Goal: Navigation & Orientation: Find specific page/section

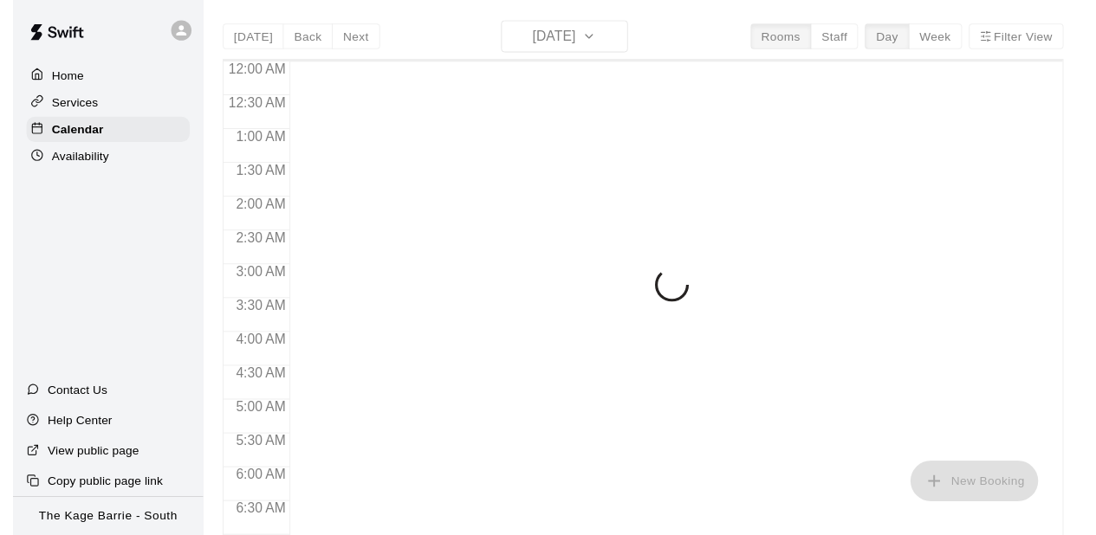
scroll to position [893, 0]
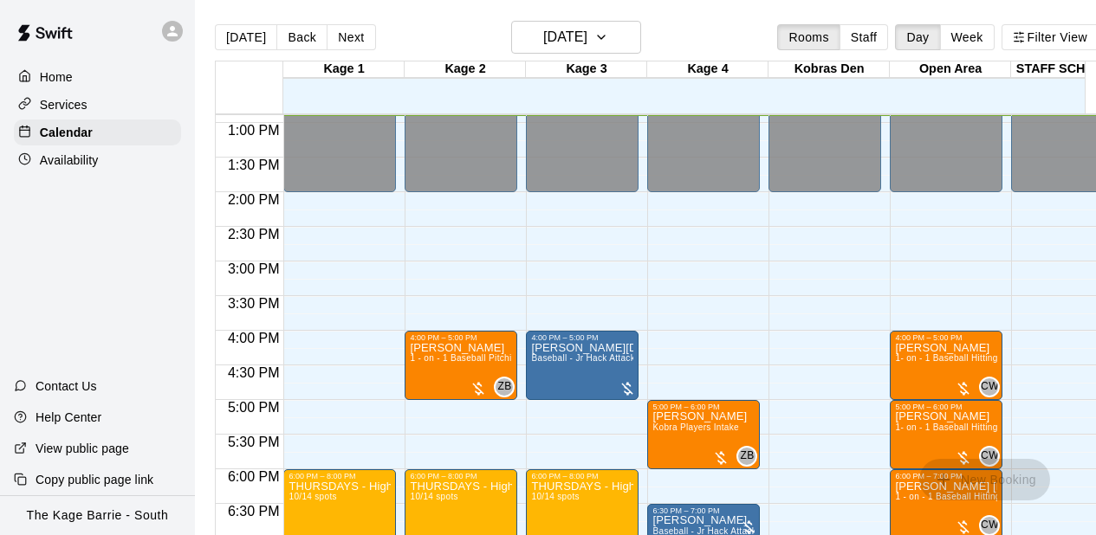
click at [580, 269] on div "12:00 AM – 2:00 PM Closed 4:00 PM – 5:00 PM [PERSON_NAME][DATE] Baseball - Jr H…" at bounding box center [582, 53] width 113 height 1663
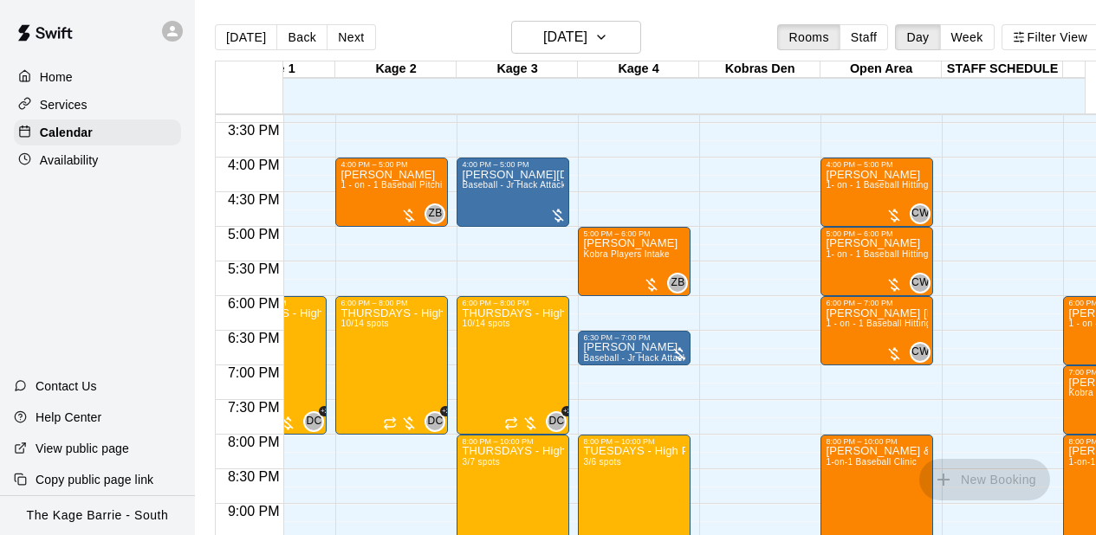
scroll to position [0, 0]
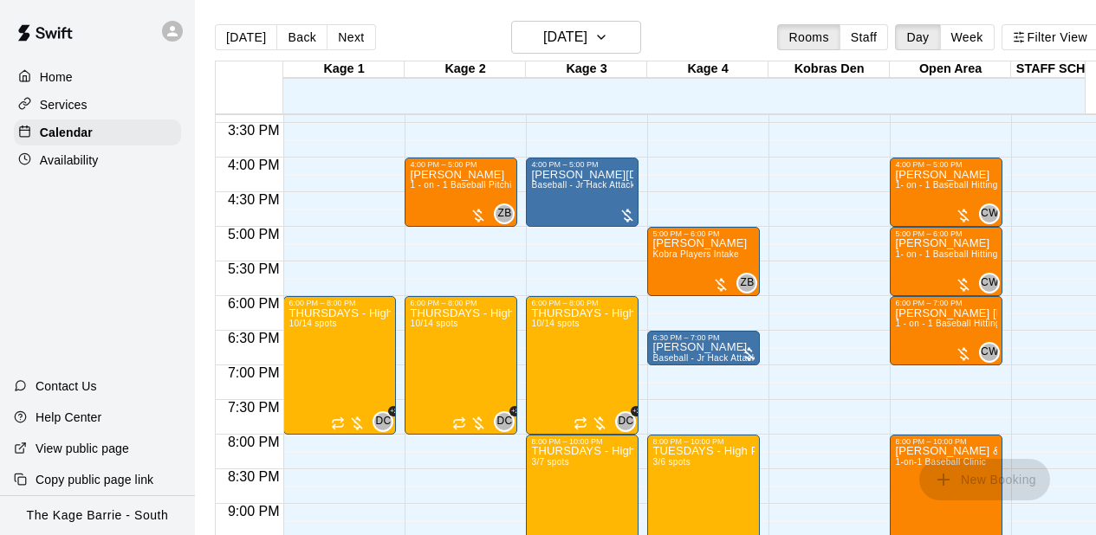
click at [166, 30] on icon at bounding box center [173, 31] width 16 height 16
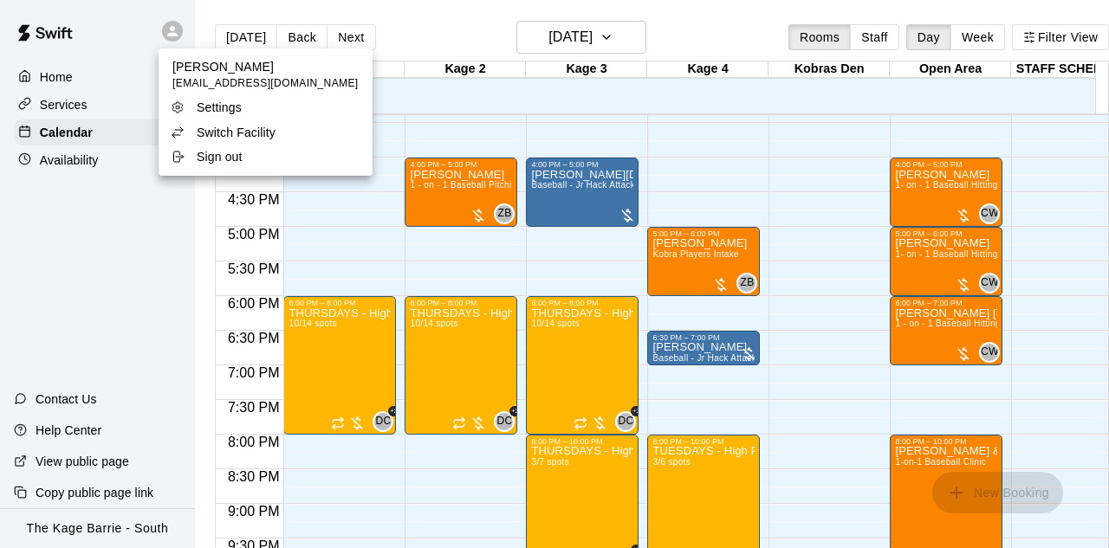
click at [241, 132] on p "Switch Facility" at bounding box center [236, 132] width 79 height 17
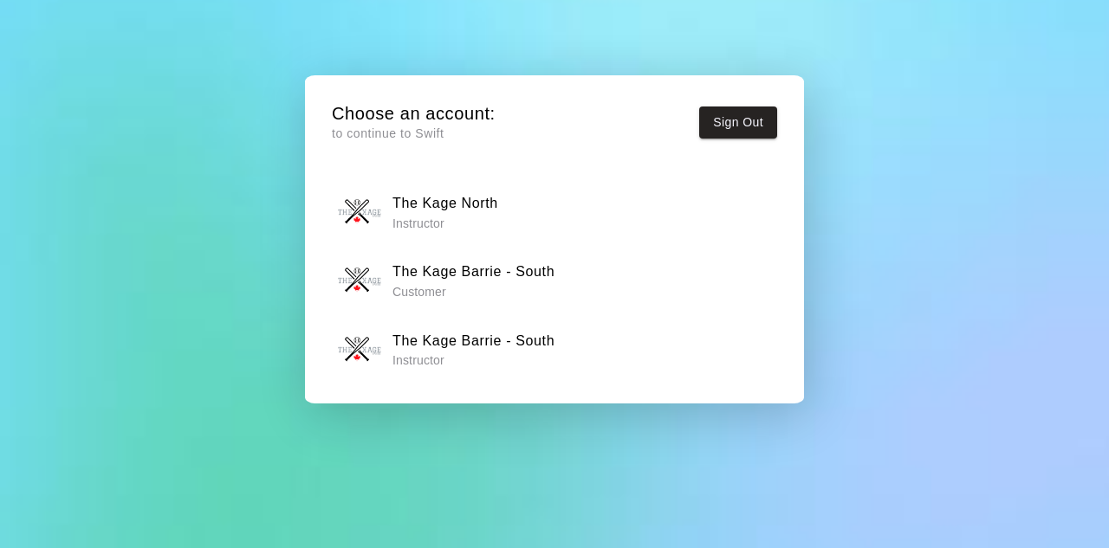
click at [441, 217] on p "Instructor" at bounding box center [445, 223] width 106 height 17
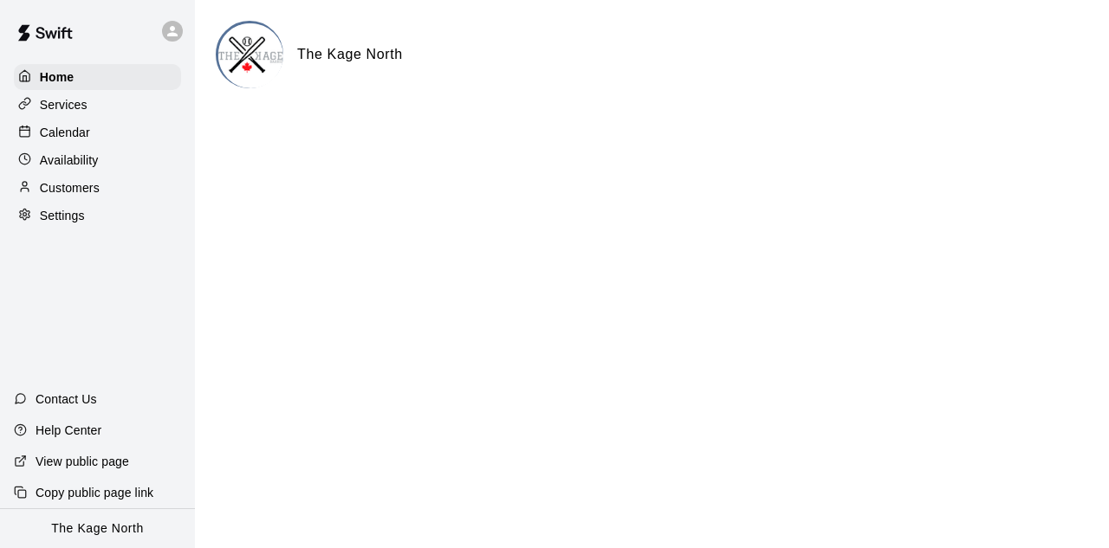
click at [88, 140] on p "Calendar" at bounding box center [65, 132] width 50 height 17
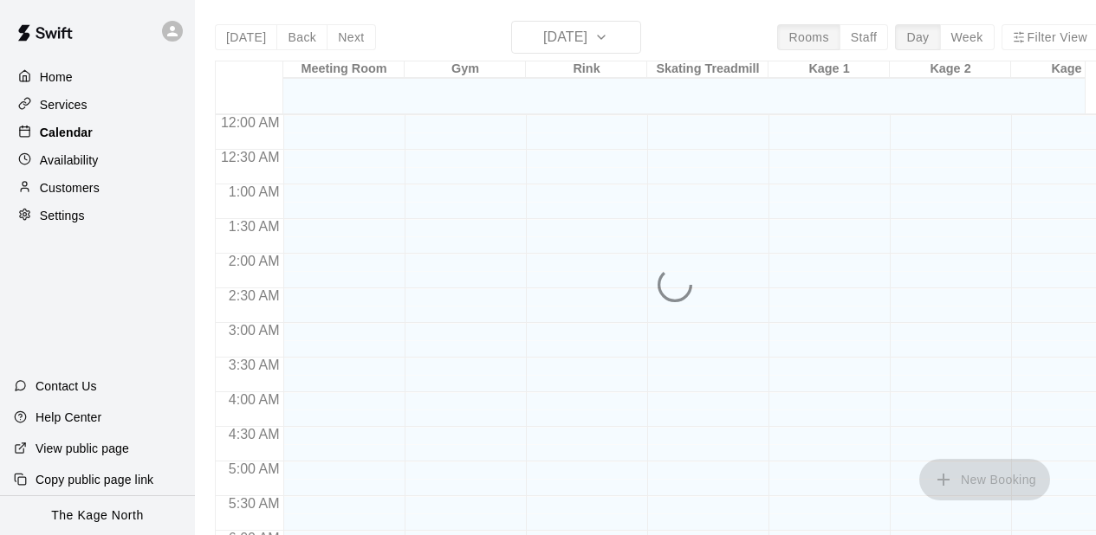
scroll to position [893, 0]
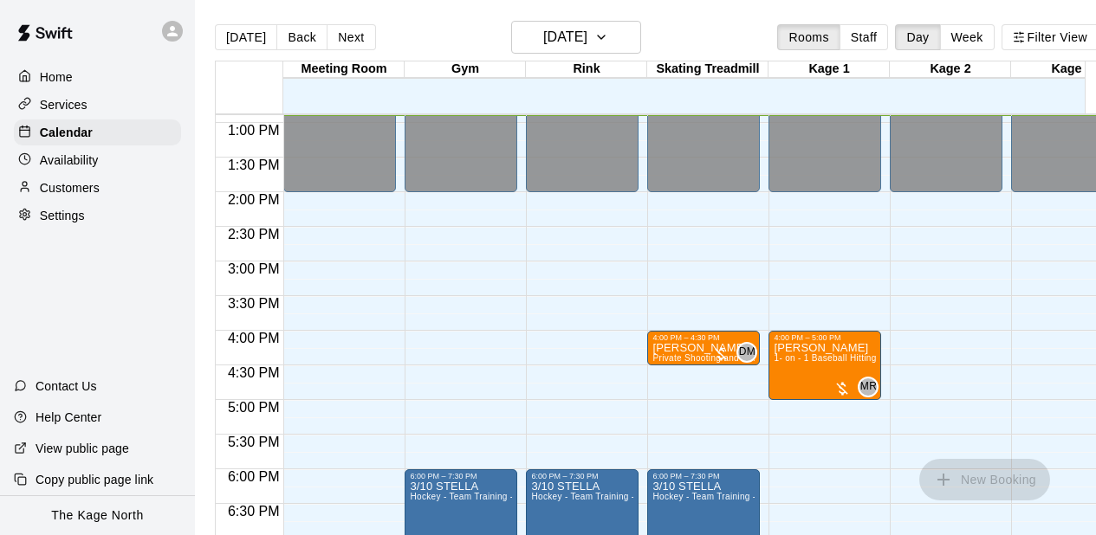
click at [427, 322] on div "12:00 AM – 2:00 PM Closed 6:00 PM – 7:30 PM [DATE] STELLA Hockey - Team Trainin…" at bounding box center [461, 53] width 113 height 1663
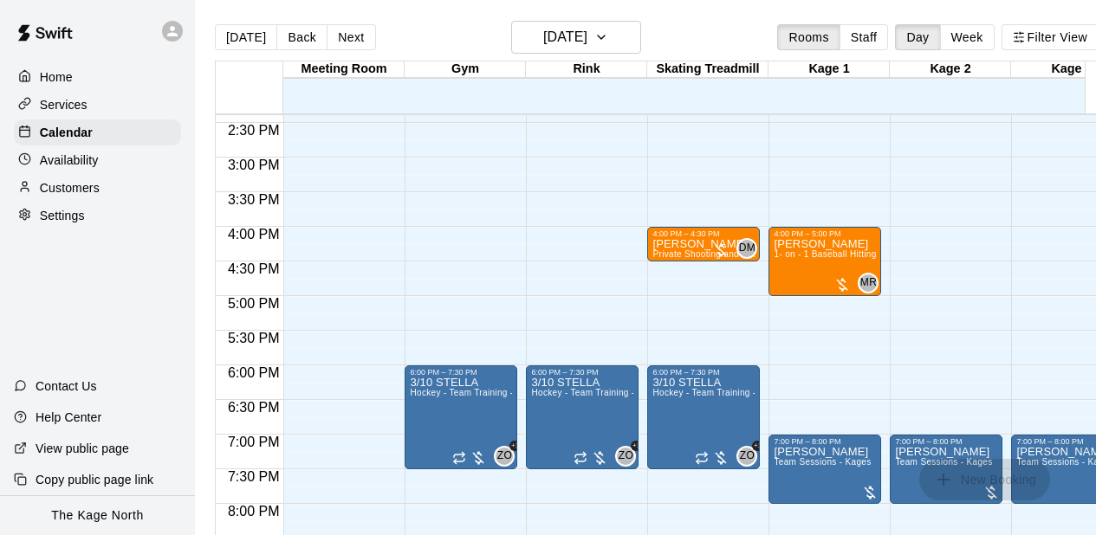
scroll to position [0, 0]
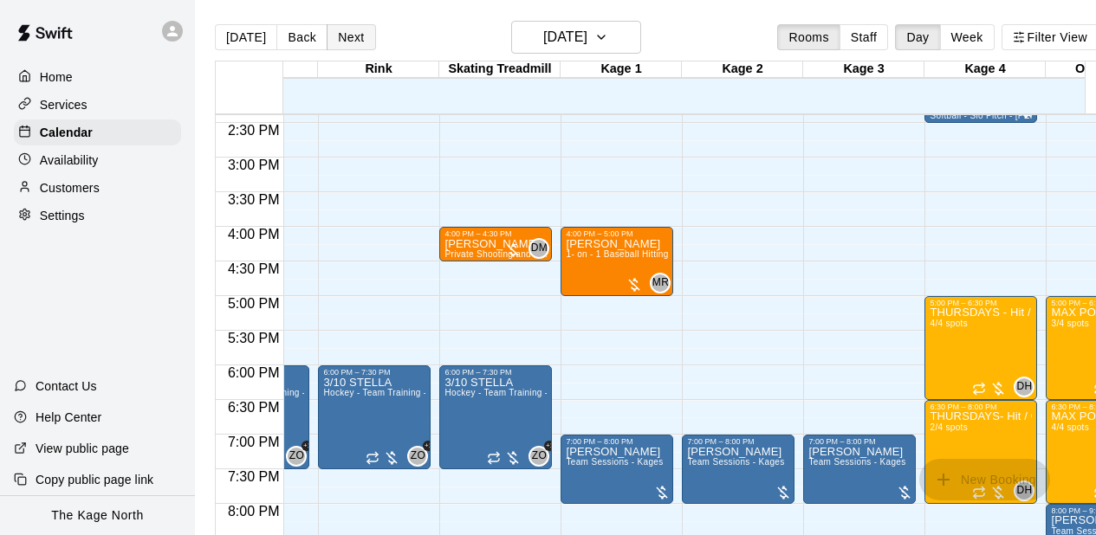
click at [346, 31] on button "Next" at bounding box center [351, 37] width 49 height 26
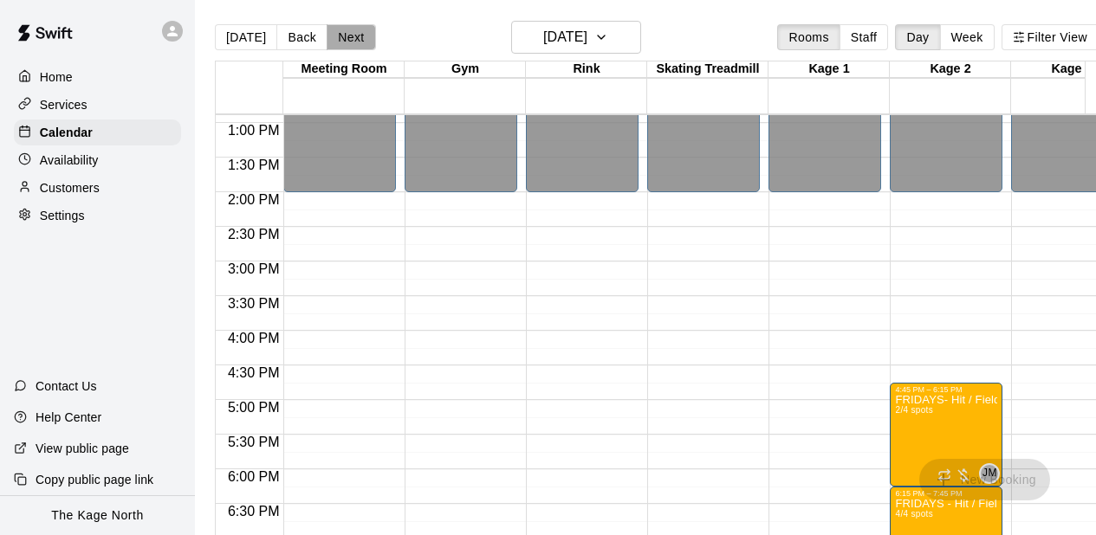
click at [353, 38] on button "Next" at bounding box center [351, 37] width 49 height 26
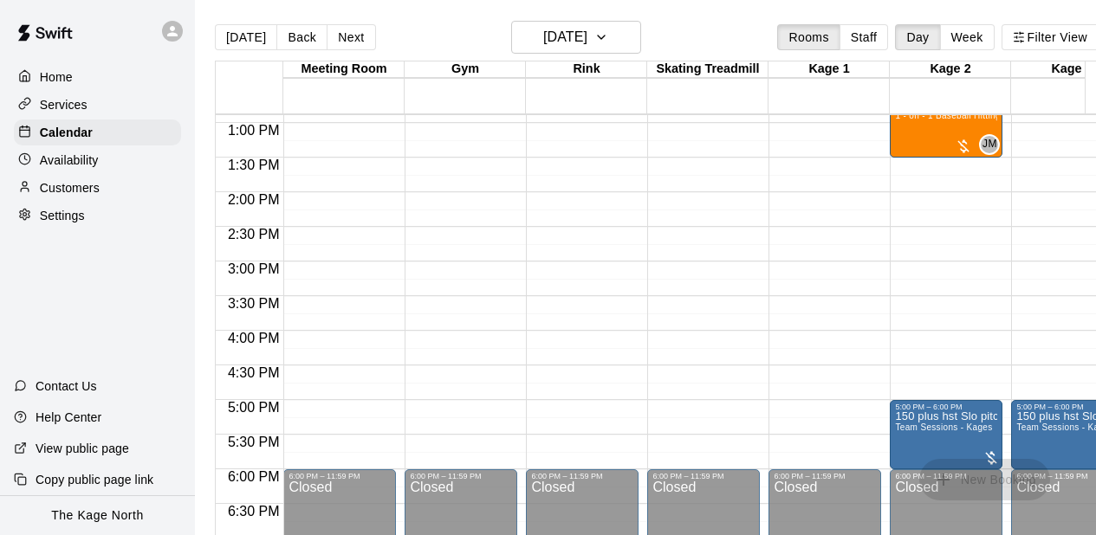
click at [414, 189] on div "12:00 AM – 10:00 AM Closed 6:00 PM – 11:59 PM Closed" at bounding box center [461, 53] width 113 height 1663
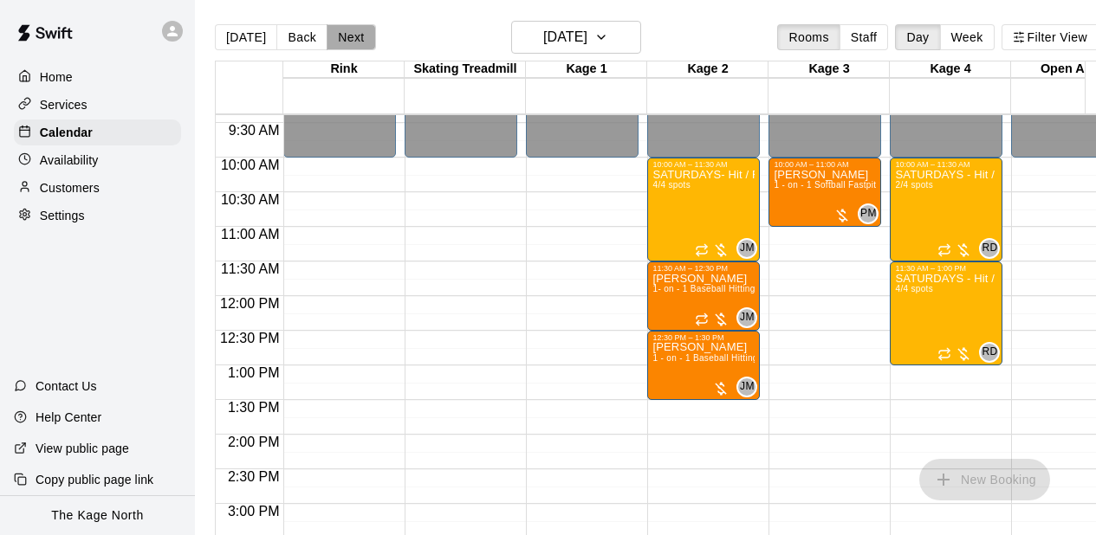
click at [354, 40] on button "Next" at bounding box center [351, 37] width 49 height 26
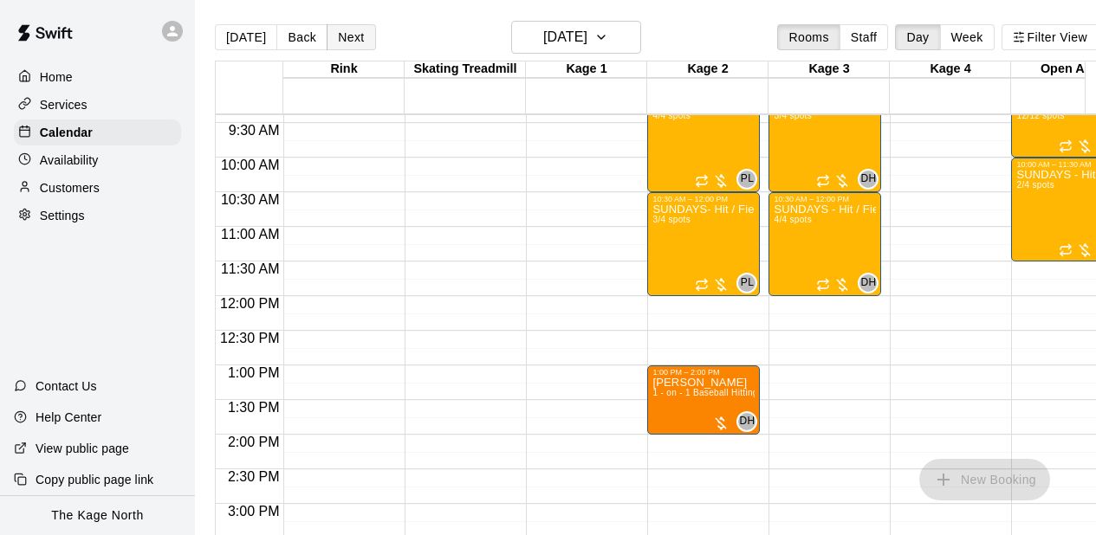
click at [354, 41] on button "Next" at bounding box center [351, 37] width 49 height 26
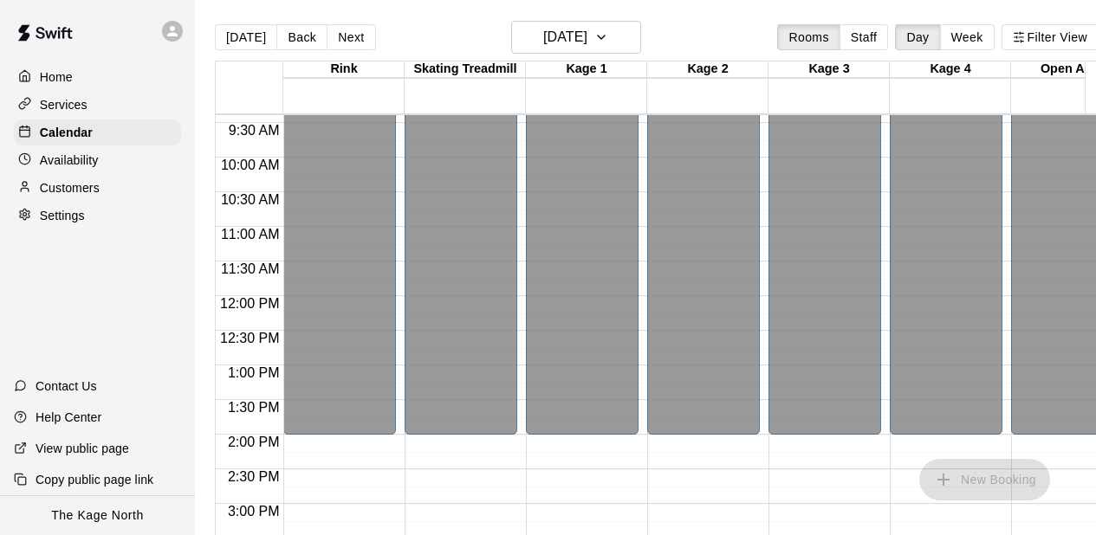
click at [507, 469] on div "12:00 AM – 2:00 PM Closed 7:00 PM – 9:00 PM [PERSON_NAME] Hockey - Team Trainin…" at bounding box center [461, 296] width 113 height 1663
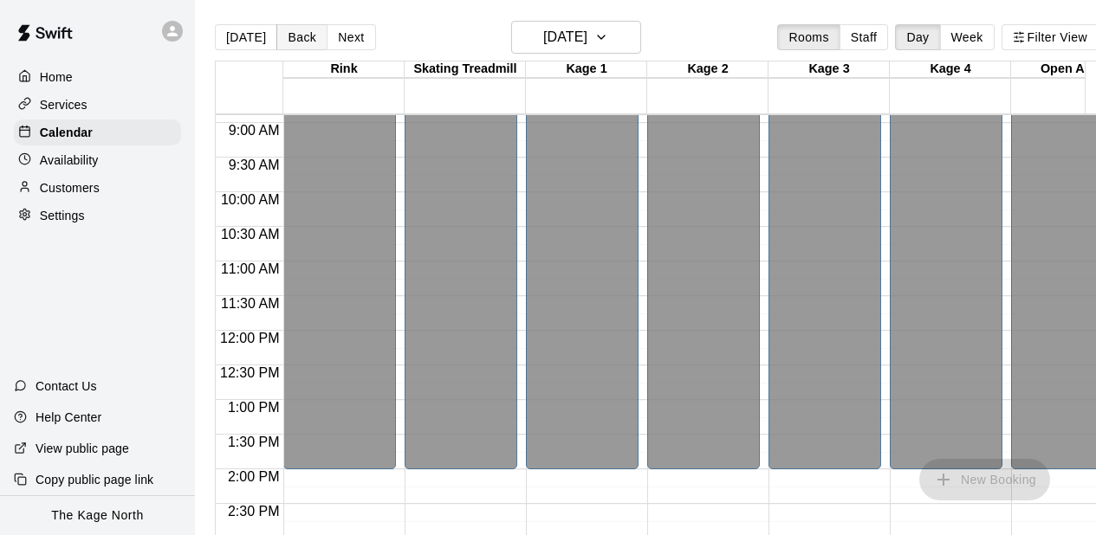
click at [301, 41] on button "Back" at bounding box center [301, 37] width 51 height 26
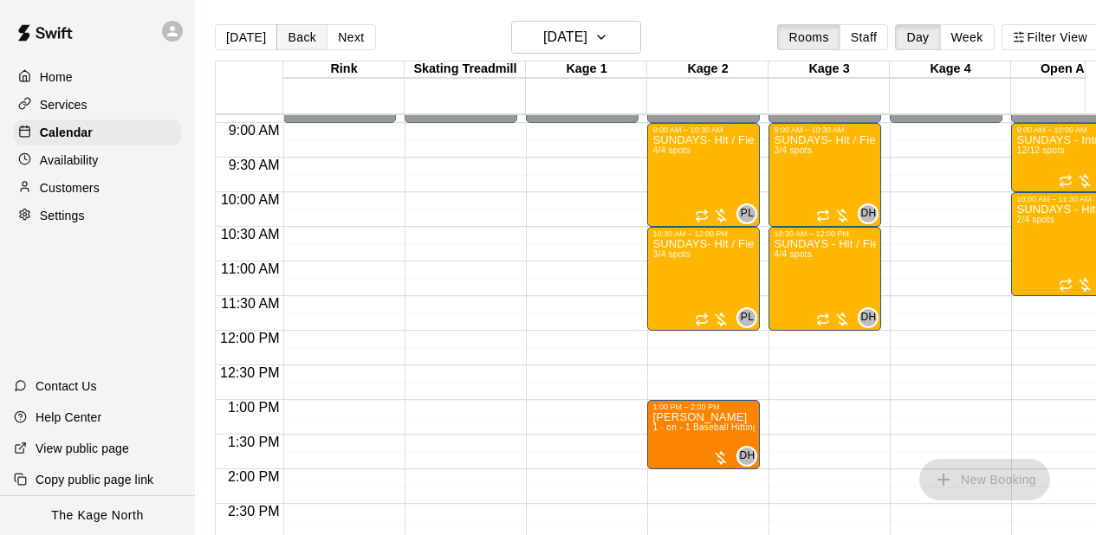
click at [301, 41] on button "Back" at bounding box center [301, 37] width 51 height 26
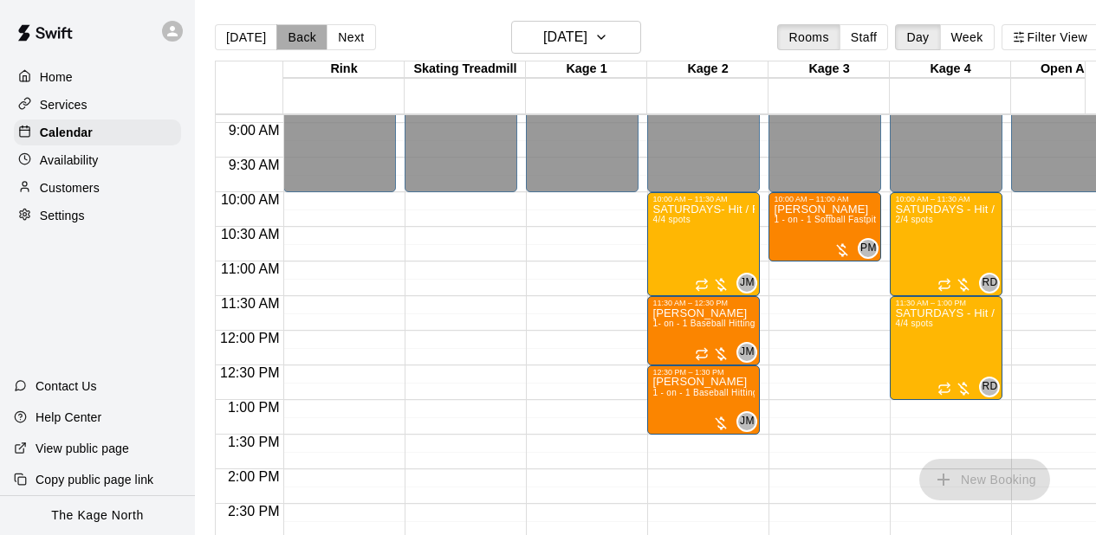
click at [301, 41] on button "Back" at bounding box center [301, 37] width 51 height 26
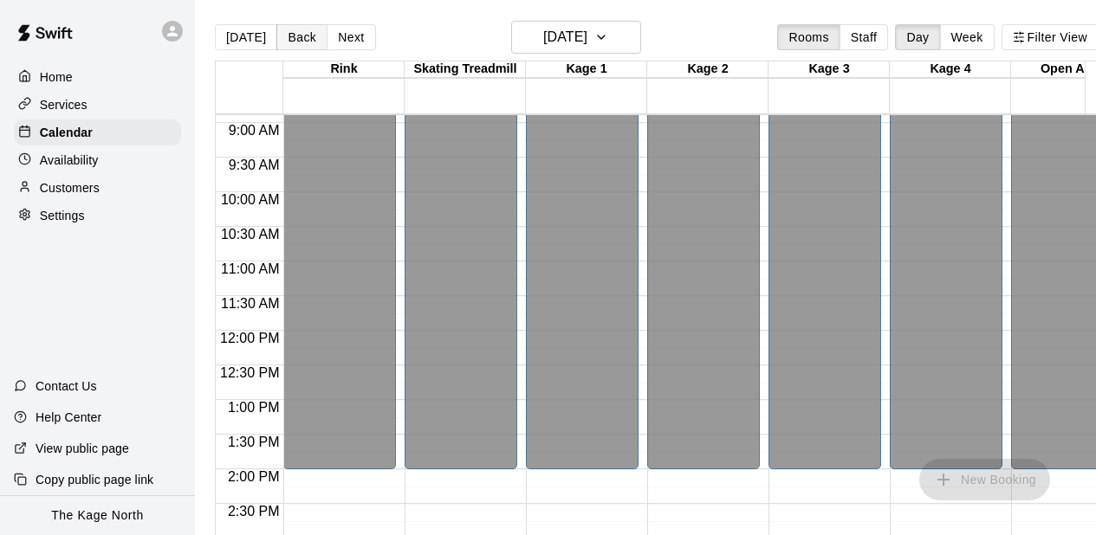
click at [301, 41] on button "Back" at bounding box center [301, 37] width 51 height 26
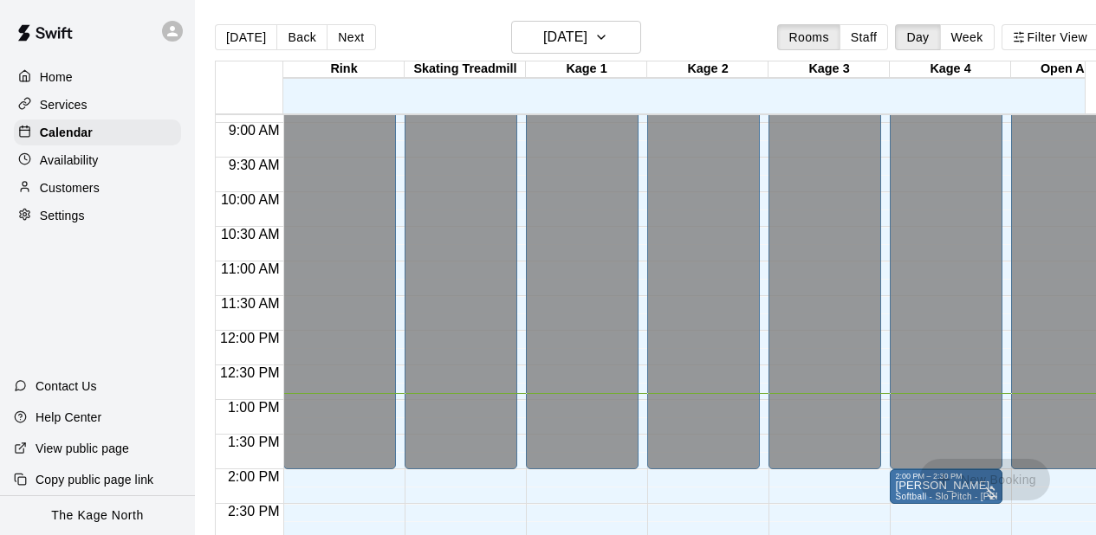
click at [641, 486] on div at bounding box center [587, 478] width 120 height 17
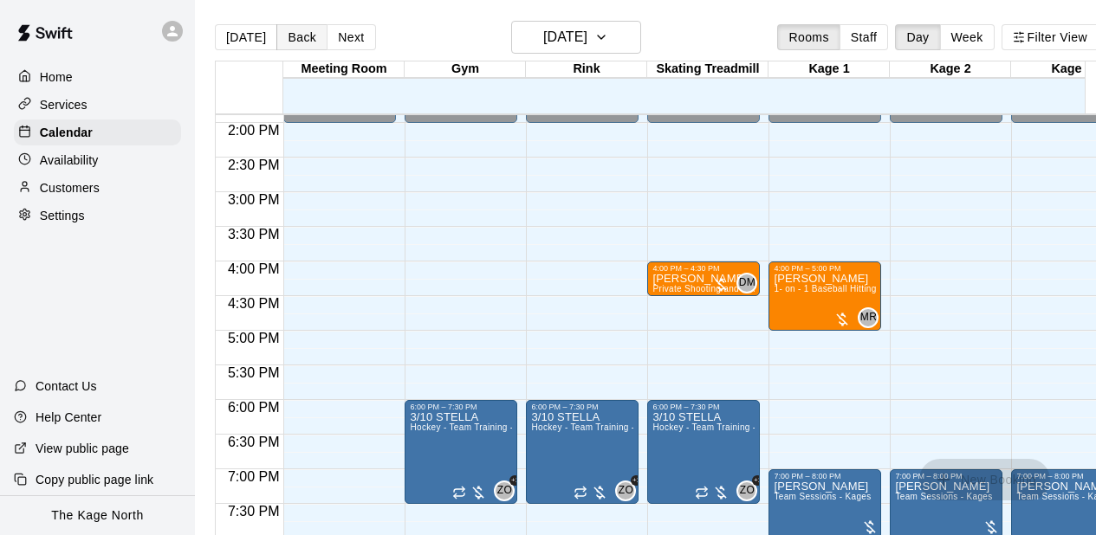
click at [303, 38] on button "Back" at bounding box center [301, 37] width 51 height 26
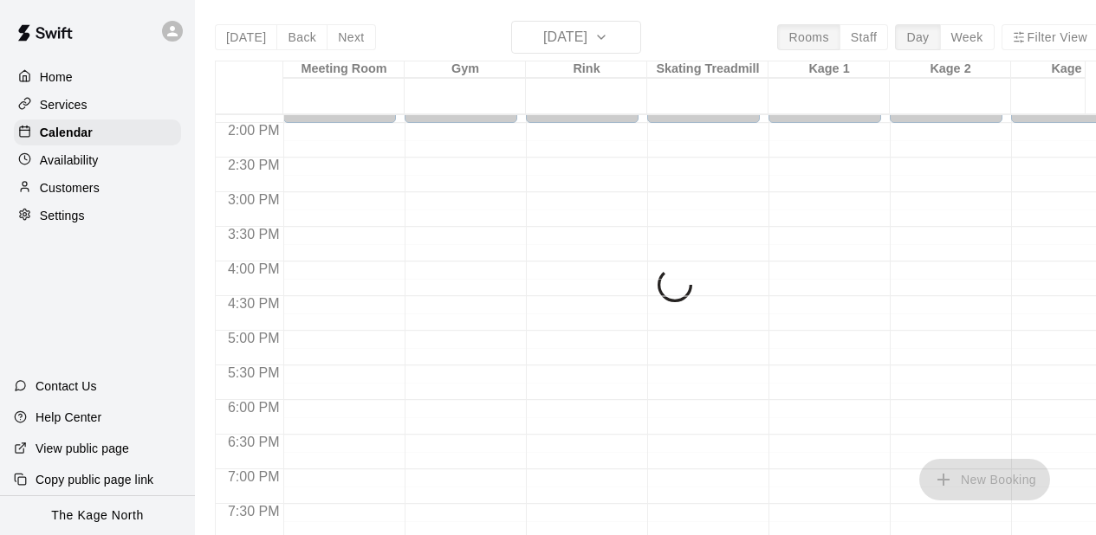
click at [347, 37] on div "[DATE] Back [DATE][DATE] Rooms Staff Day Week Filter View Meeting Room 08 Wed G…" at bounding box center [657, 288] width 884 height 535
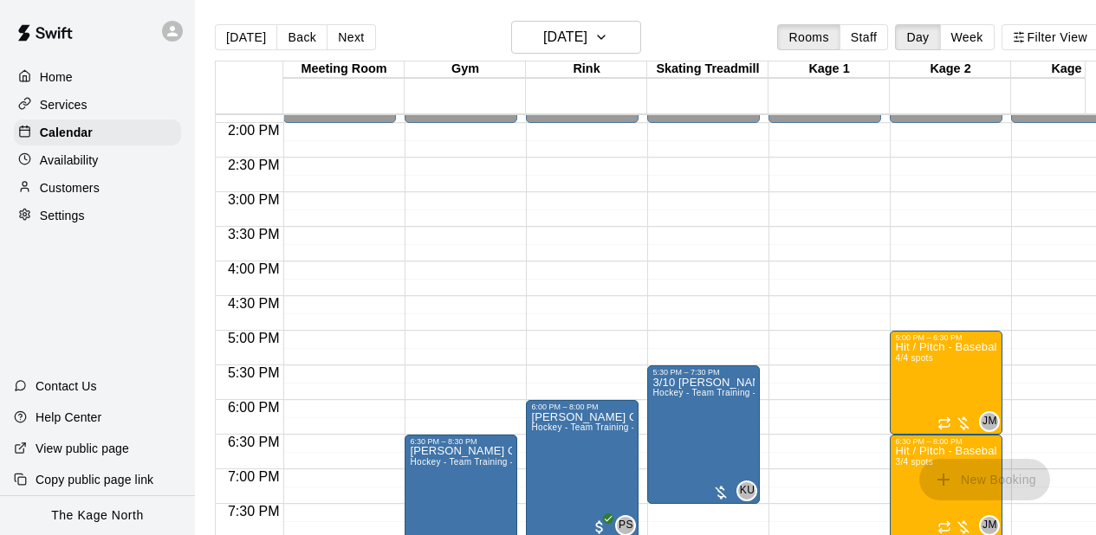
click at [347, 37] on button "Next" at bounding box center [351, 37] width 49 height 26
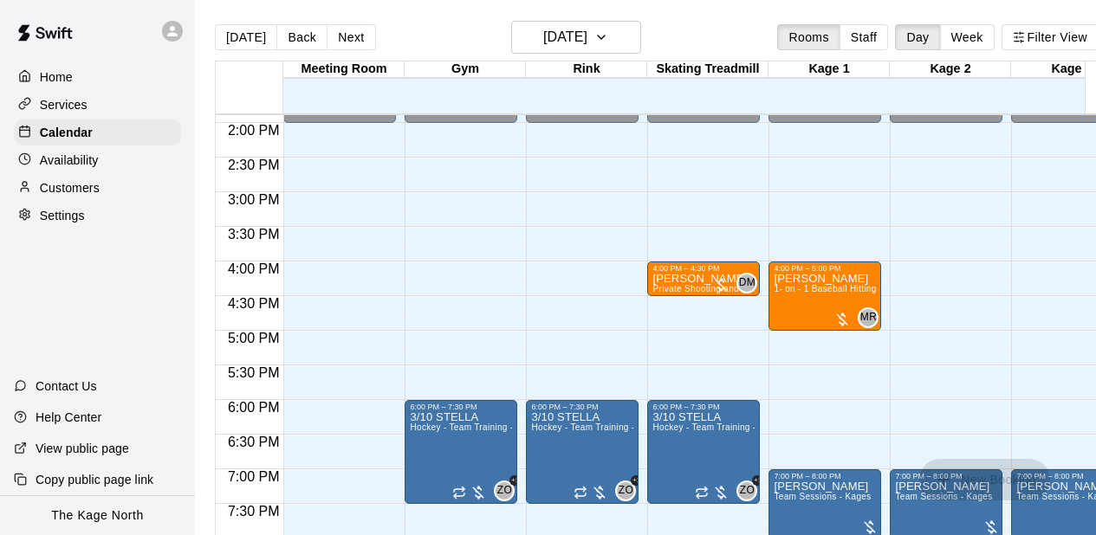
click at [347, 37] on button "Next" at bounding box center [351, 37] width 49 height 26
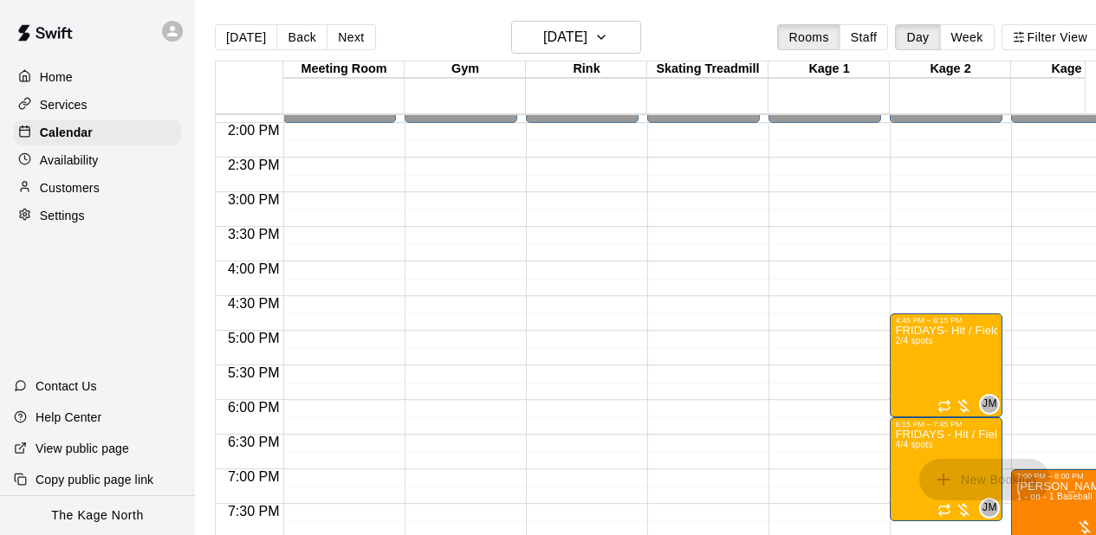
click at [347, 37] on button "Next" at bounding box center [351, 37] width 49 height 26
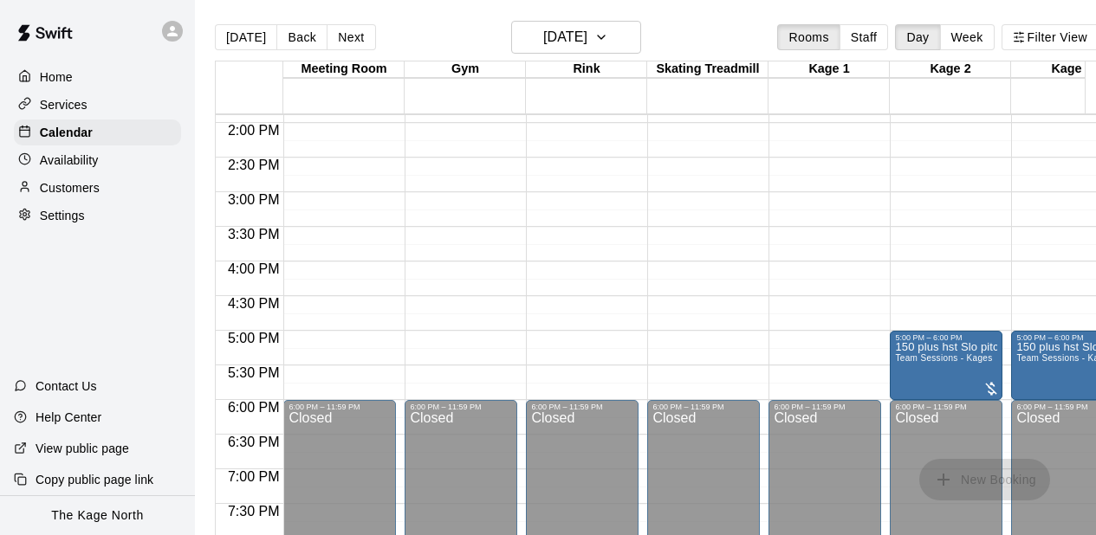
click at [347, 37] on button "Next" at bounding box center [351, 37] width 49 height 26
